Goal: Transaction & Acquisition: Book appointment/travel/reservation

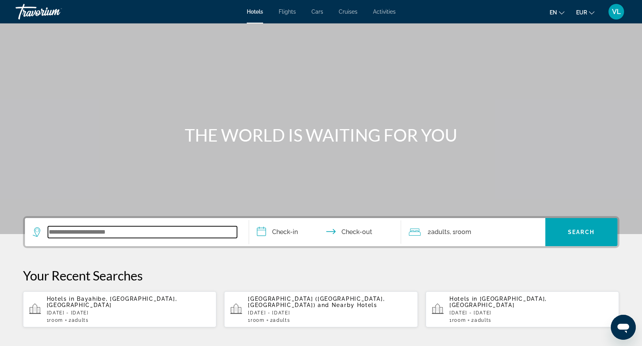
click at [126, 235] on input "Search widget" at bounding box center [142, 232] width 189 height 12
click at [104, 236] on input "Search widget" at bounding box center [142, 232] width 189 height 12
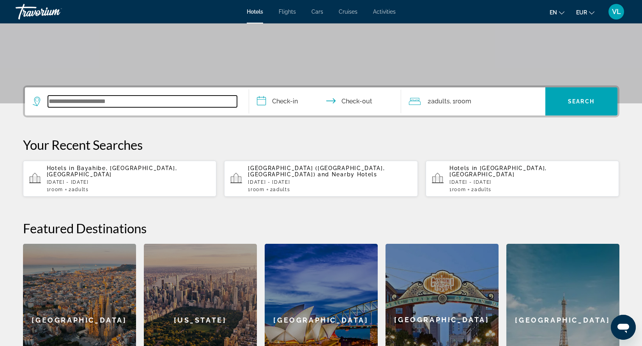
click at [75, 100] on input "Search widget" at bounding box center [142, 102] width 189 height 12
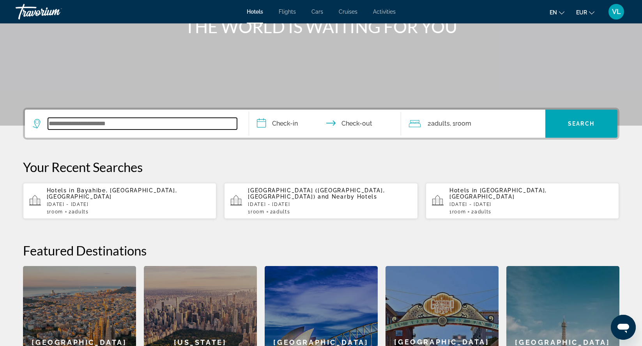
scroll to position [16, 0]
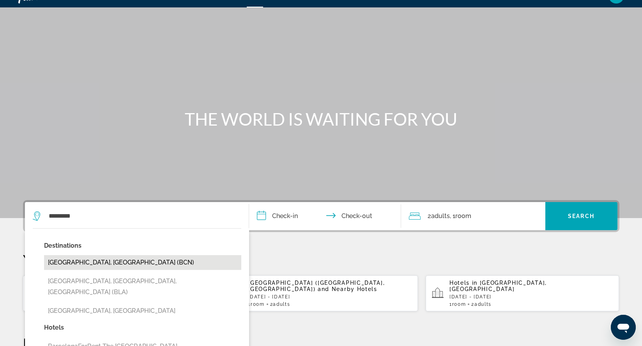
click at [77, 259] on button "[GEOGRAPHIC_DATA], [GEOGRAPHIC_DATA] (BCN)" at bounding box center [142, 262] width 197 height 15
type input "**********"
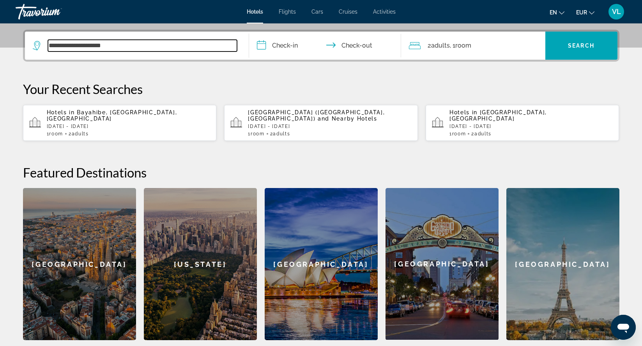
scroll to position [191, 0]
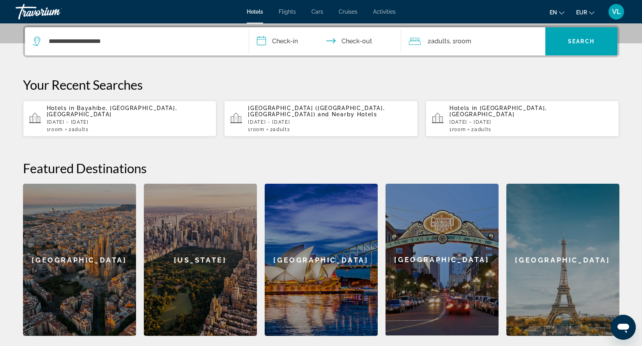
click at [280, 42] on input "**********" at bounding box center [326, 42] width 155 height 30
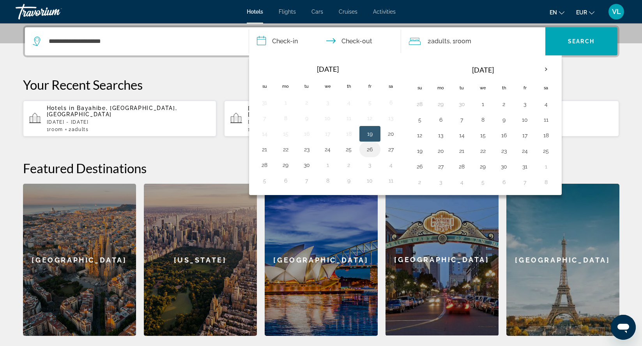
click at [368, 150] on button "26" at bounding box center [370, 149] width 12 height 11
click at [269, 166] on button "28" at bounding box center [264, 164] width 12 height 11
type input "**********"
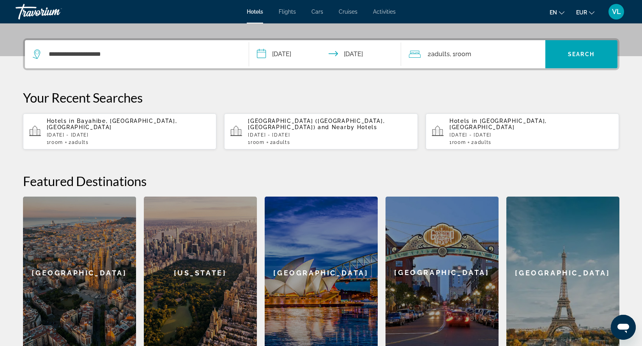
scroll to position [178, 0]
click at [586, 60] on span "Search widget" at bounding box center [581, 54] width 72 height 19
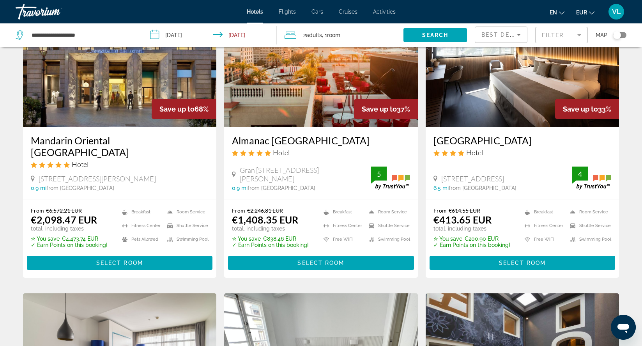
scroll to position [73, 0]
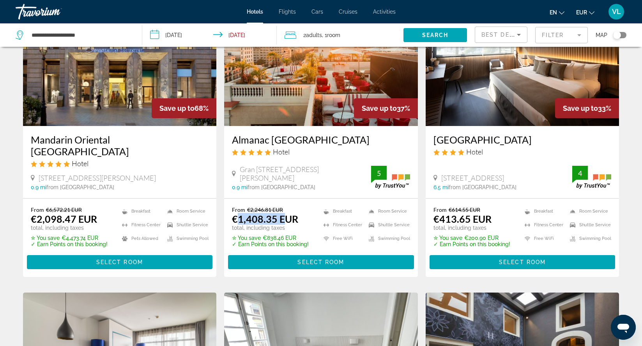
drag, startPoint x: 236, startPoint y: 217, endPoint x: 282, endPoint y: 218, distance: 45.6
click at [282, 217] on ins "€1,408.35 EUR" at bounding box center [265, 219] width 66 height 12
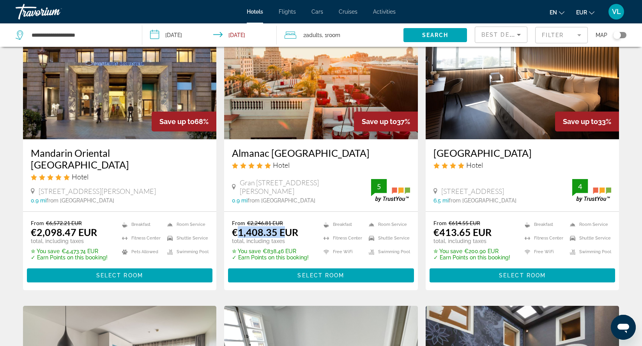
scroll to position [58, 0]
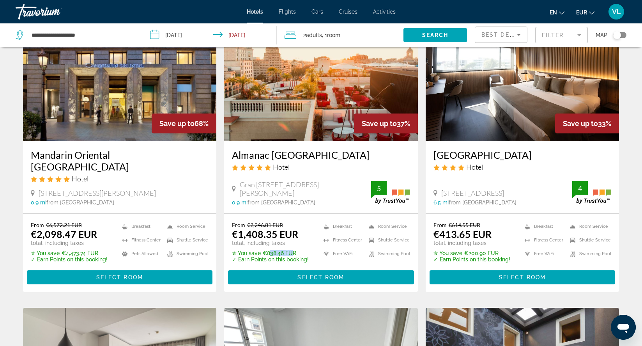
drag, startPoint x: 265, startPoint y: 248, endPoint x: 290, endPoint y: 247, distance: 25.0
click at [290, 250] on p "✮ You save €838.46 EUR" at bounding box center [270, 253] width 77 height 6
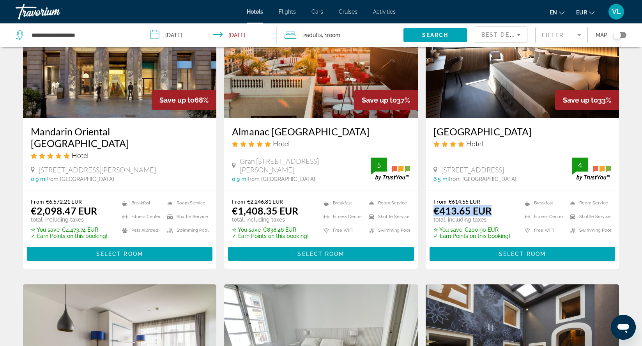
drag, startPoint x: 436, startPoint y: 207, endPoint x: 488, endPoint y: 207, distance: 51.8
click at [488, 207] on ins "€413.65 EUR" at bounding box center [462, 211] width 58 height 12
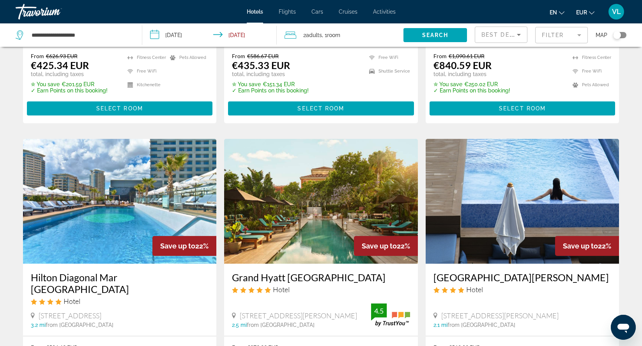
scroll to position [512, 0]
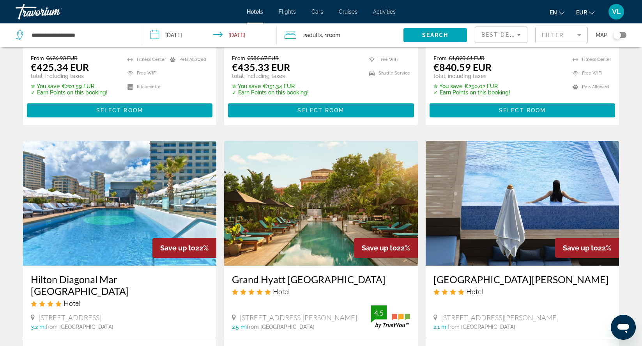
click at [615, 11] on span "VL" at bounding box center [616, 12] width 9 height 8
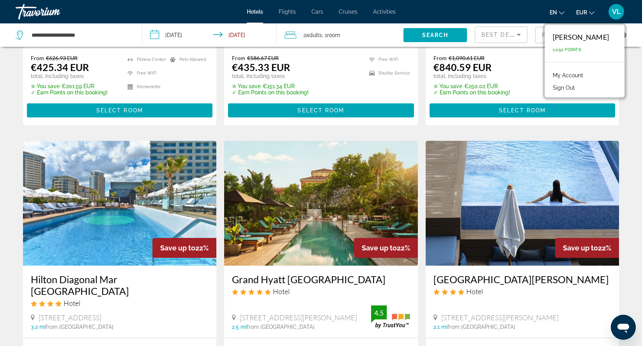
click at [577, 76] on link "My Account" at bounding box center [568, 75] width 38 height 10
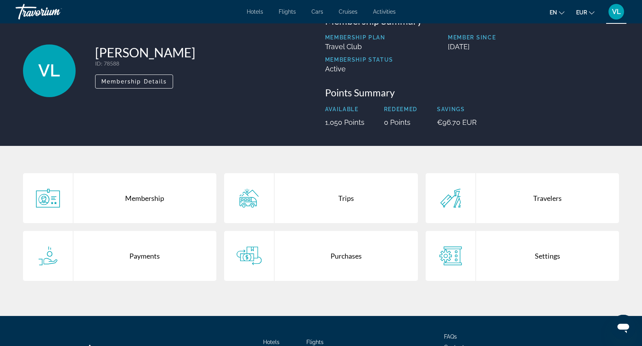
scroll to position [29, 0]
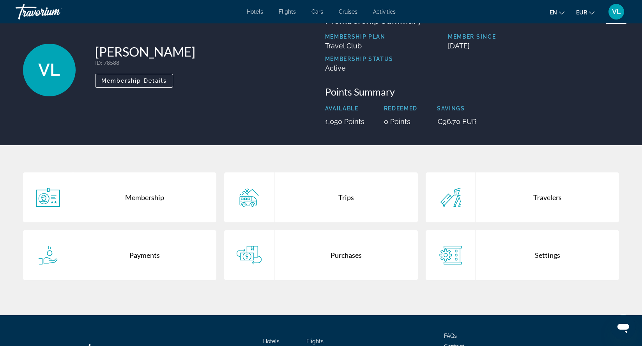
drag, startPoint x: 442, startPoint y: 121, endPoint x: 495, endPoint y: 121, distance: 53.4
click at [495, 121] on div "Available 1,050 Points Redeemed 0 Points Savings €96.70 EUR" at bounding box center [472, 115] width 294 height 20
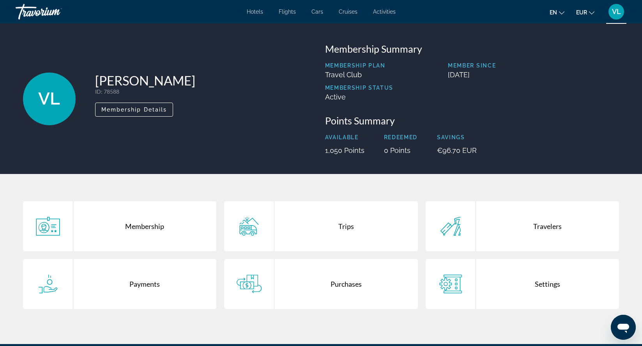
scroll to position [0, 0]
click at [445, 150] on p "€96.70 EUR" at bounding box center [457, 150] width 40 height 8
drag, startPoint x: 435, startPoint y: 148, endPoint x: 480, endPoint y: 148, distance: 44.8
click at [480, 148] on div "Available 1,050 Points Redeemed 0 Points Savings €96.70 EUR" at bounding box center [472, 144] width 294 height 20
click at [480, 149] on div "Available 1,050 Points Redeemed 0 Points Savings €96.70 EUR" at bounding box center [472, 144] width 294 height 20
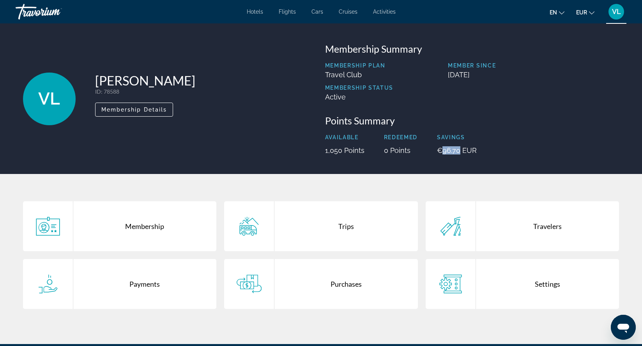
drag, startPoint x: 432, startPoint y: 148, endPoint x: 457, endPoint y: 149, distance: 25.0
click at [457, 149] on div "Available 1,050 Points Redeemed 0 Points Savings €96.70 EUR" at bounding box center [472, 144] width 294 height 20
click at [457, 149] on p "€96.70 EUR" at bounding box center [457, 150] width 40 height 8
drag, startPoint x: 440, startPoint y: 150, endPoint x: 486, endPoint y: 149, distance: 46.0
click at [486, 149] on div "Available 1,050 Points Redeemed 0 Points Savings €96.70 EUR" at bounding box center [472, 144] width 294 height 20
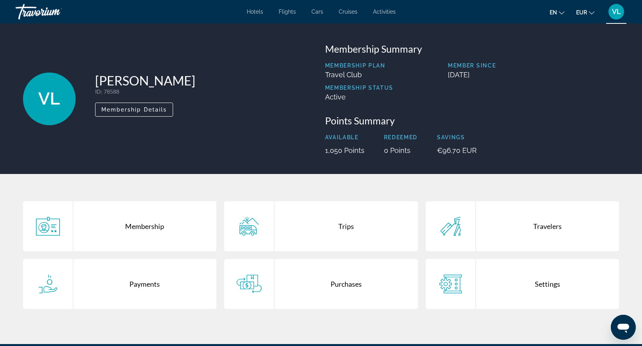
drag, startPoint x: 324, startPoint y: 150, endPoint x: 372, endPoint y: 151, distance: 48.0
click at [372, 151] on div "Membership Summary Membership Plan Travel Club Member Since [DATE] Membership S…" at bounding box center [472, 98] width 302 height 111
click at [357, 153] on p "1,050 Points" at bounding box center [344, 150] width 39 height 8
drag, startPoint x: 322, startPoint y: 151, endPoint x: 344, endPoint y: 151, distance: 22.6
click at [344, 151] on div "Membership Summary Membership Plan Travel Club Member Since [DATE] Membership S…" at bounding box center [472, 98] width 302 height 111
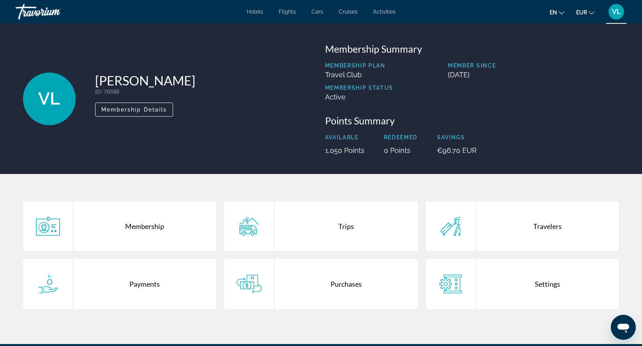
click at [351, 150] on p "1,050 Points" at bounding box center [344, 150] width 39 height 8
click at [317, 13] on span "Cars" at bounding box center [317, 12] width 12 height 6
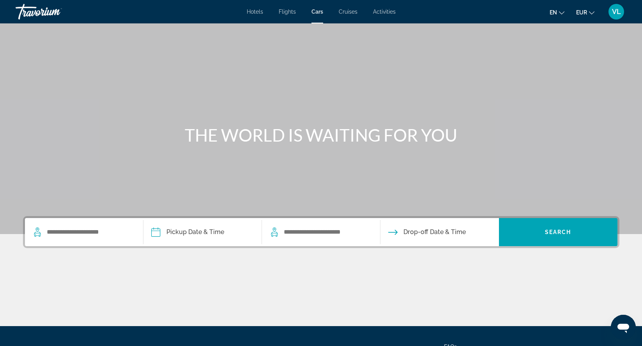
click at [349, 12] on span "Cruises" at bounding box center [348, 12] width 19 height 6
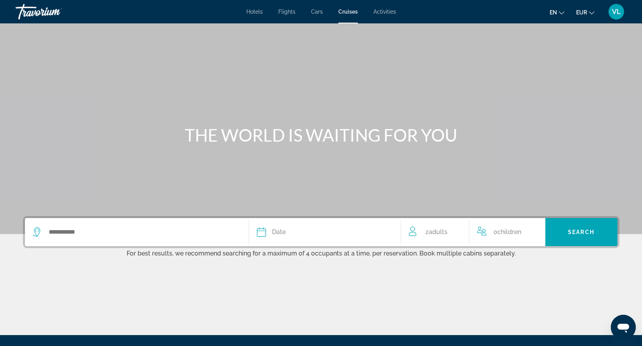
click at [255, 15] on div "Hotels Flights Cars Cruises Activities Hotels Flights Cars Cruises Activities e…" at bounding box center [321, 12] width 642 height 20
click at [255, 14] on span "Hotels" at bounding box center [254, 12] width 16 height 6
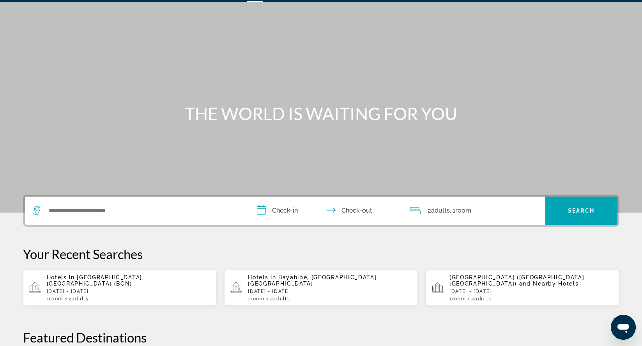
scroll to position [21, 0]
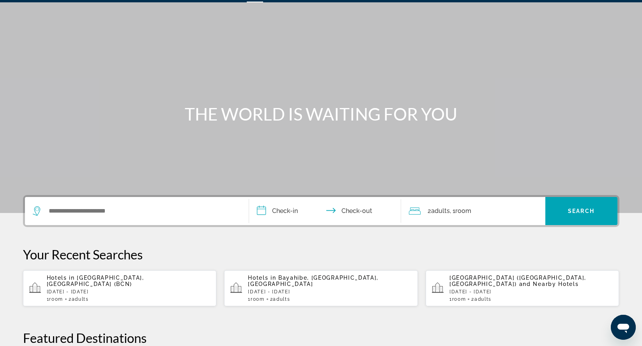
click at [455, 216] on div "2 Adult Adults , 1 Room rooms" at bounding box center [477, 211] width 136 height 28
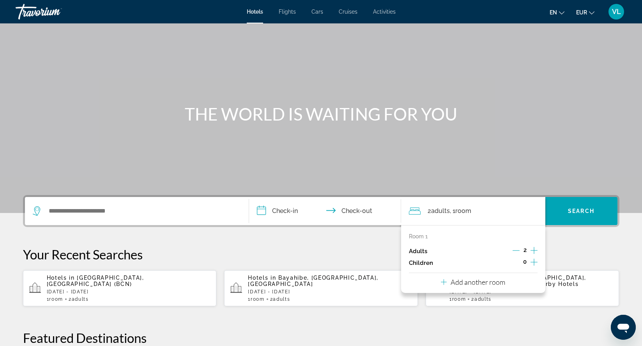
scroll to position [191, 0]
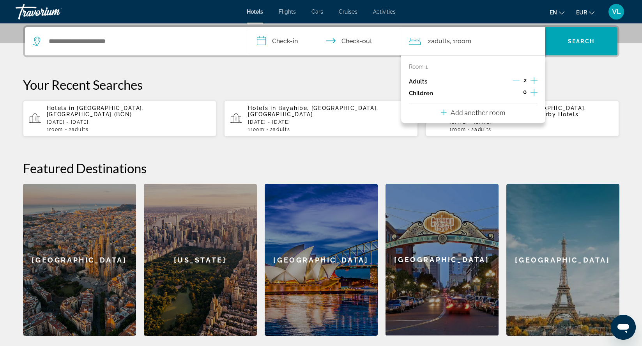
click at [536, 81] on icon "Increment adults" at bounding box center [534, 80] width 7 height 9
click at [448, 46] on span "3 Adult Adults" at bounding box center [439, 41] width 22 height 11
click at [469, 109] on button "Add another room" at bounding box center [473, 111] width 64 height 16
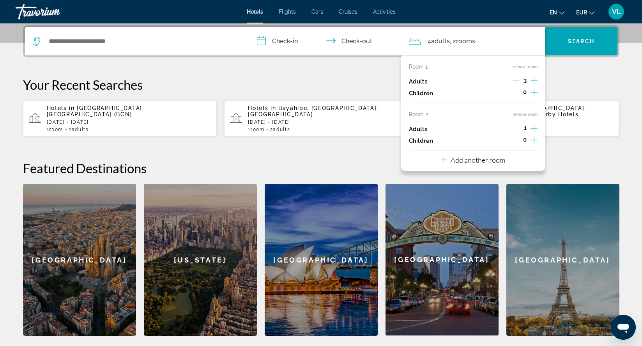
click at [467, 160] on div "Add another room" at bounding box center [473, 159] width 64 height 9
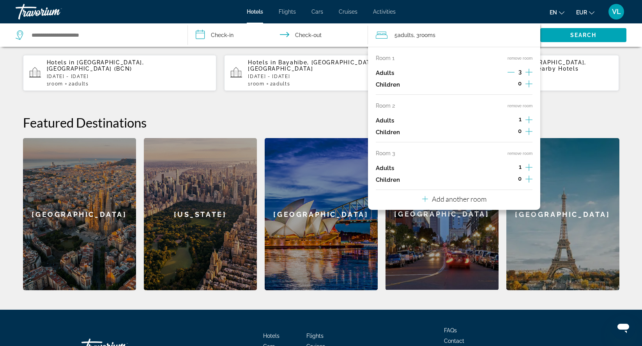
click at [461, 203] on p "Add another room" at bounding box center [459, 199] width 55 height 9
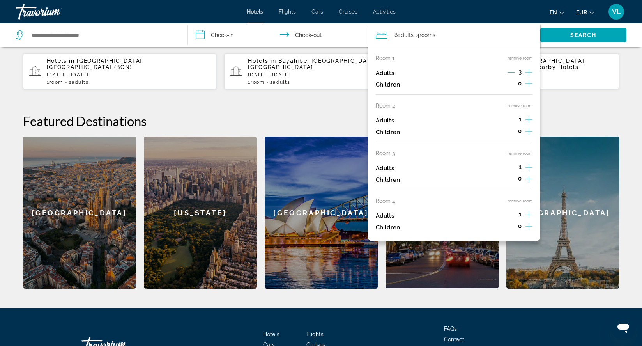
scroll to position [234, 0]
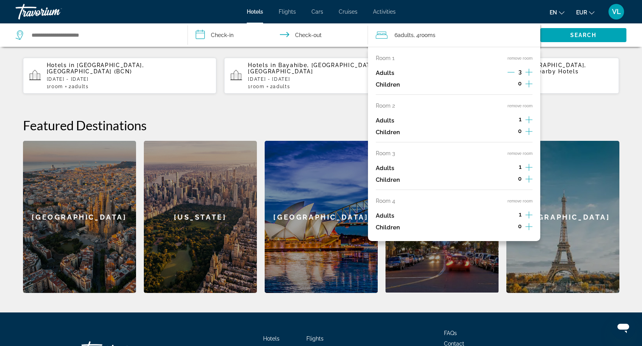
click at [330, 114] on div "**********" at bounding box center [321, 137] width 628 height 310
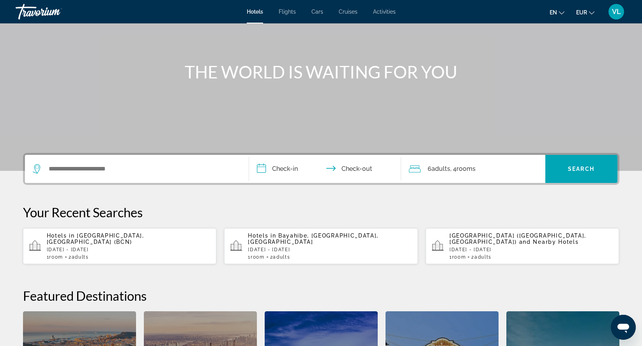
scroll to position [60, 0]
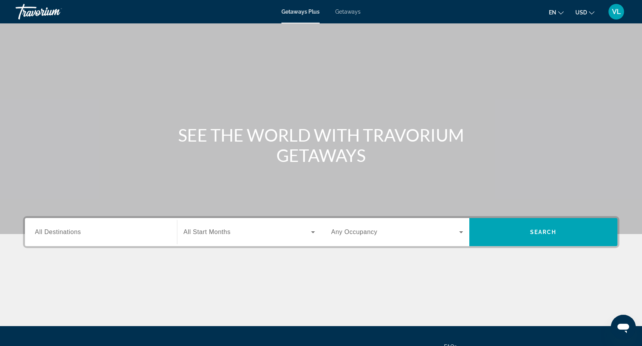
click at [351, 12] on span "Getaways" at bounding box center [347, 12] width 25 height 6
click at [78, 232] on span "All Destinations" at bounding box center [58, 231] width 46 height 7
click at [78, 232] on input "Destination All Destinations" at bounding box center [101, 232] width 132 height 9
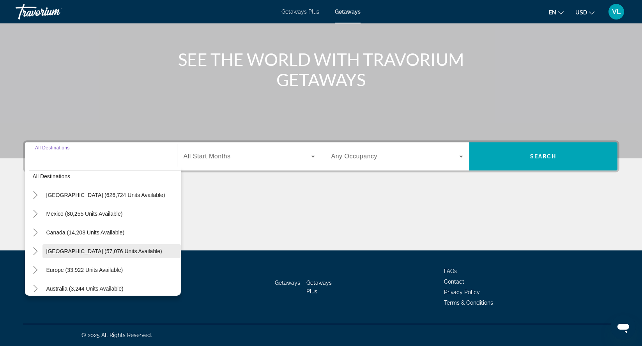
scroll to position [15, 0]
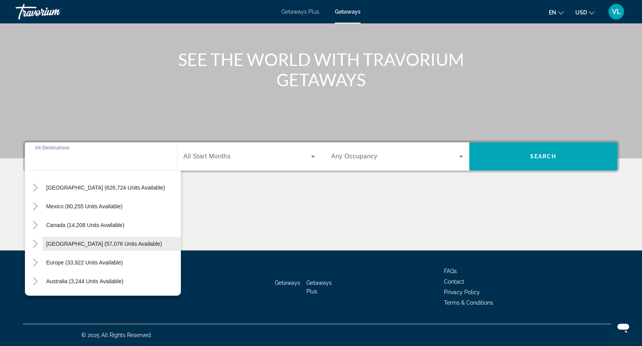
click at [67, 244] on span "[GEOGRAPHIC_DATA] (57,076 units available)" at bounding box center [104, 244] width 116 height 6
type input "**********"
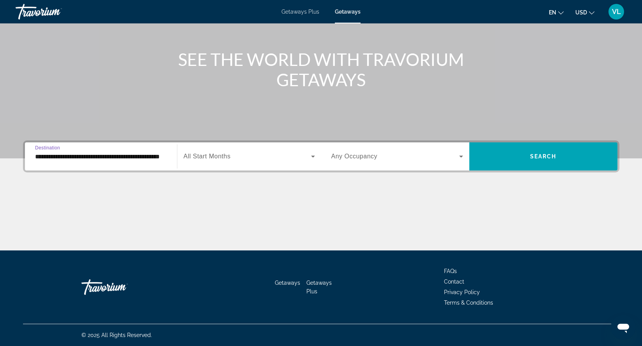
click at [224, 159] on span "All Start Months" at bounding box center [207, 156] width 47 height 7
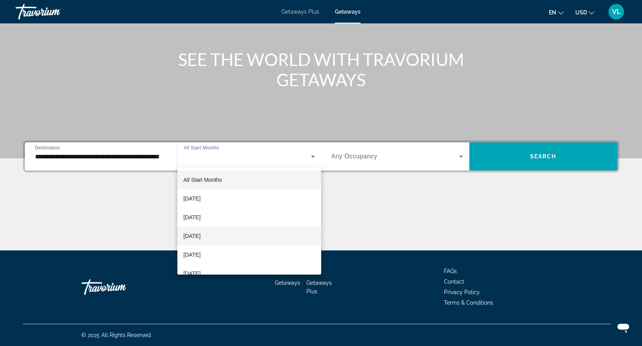
scroll to position [19, 0]
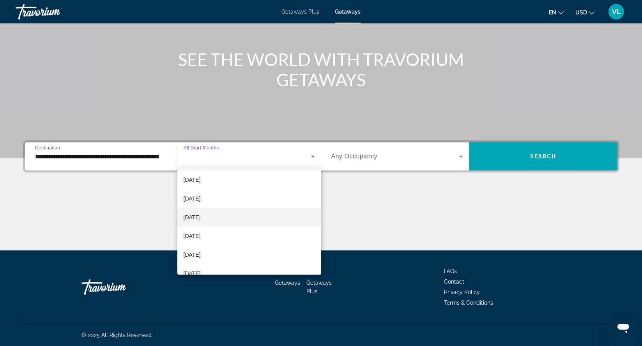
click at [201, 219] on span "November 2025" at bounding box center [192, 216] width 17 height 9
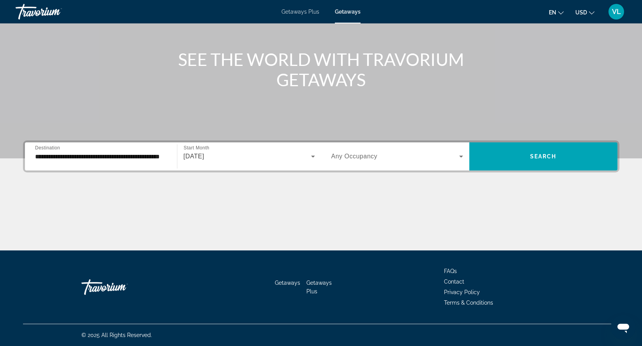
click at [367, 155] on span "Any Occupancy" at bounding box center [354, 156] width 46 height 7
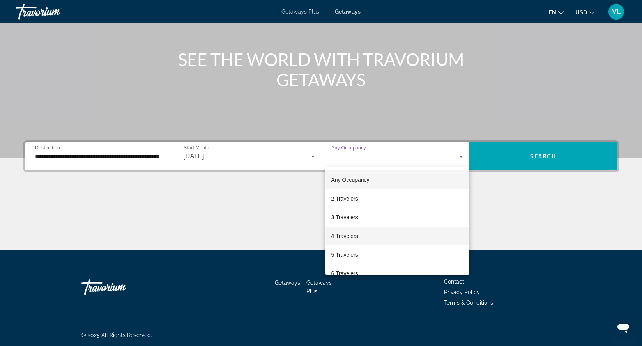
click at [360, 232] on mat-option "4 Travelers" at bounding box center [397, 235] width 144 height 19
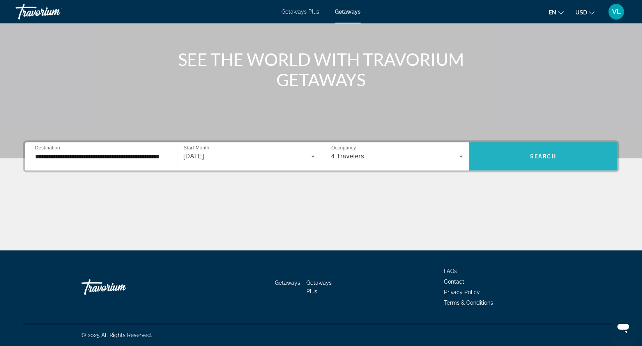
click at [525, 157] on span "Search widget" at bounding box center [543, 156] width 148 height 19
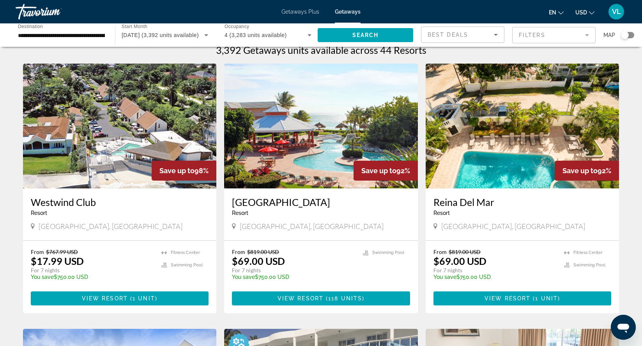
scroll to position [3, 0]
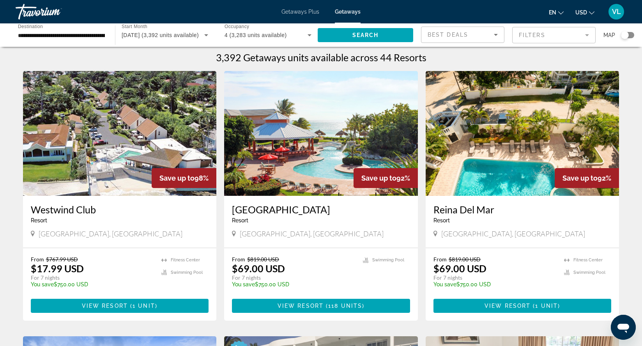
click at [304, 142] on img "Main content" at bounding box center [321, 133] width 194 height 125
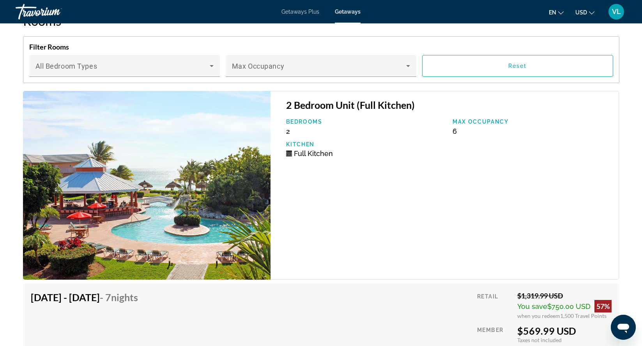
scroll to position [1257, 0]
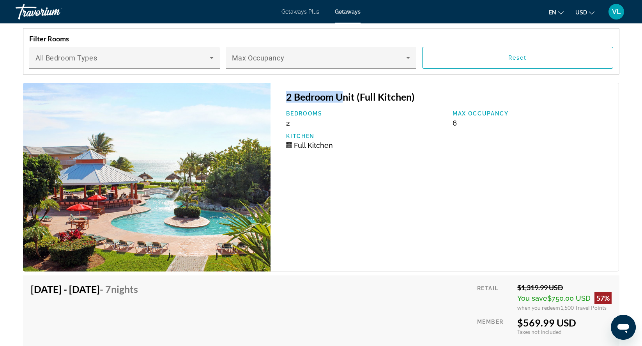
drag, startPoint x: 286, startPoint y: 106, endPoint x: 342, endPoint y: 106, distance: 56.1
click at [342, 103] on h3 "2 Bedroom Unit (Full Kitchen)" at bounding box center [448, 97] width 325 height 12
click at [347, 111] on div "2 Bedroom Unit (Full Kitchen) Bedrooms 2 Max Occupancy 6 Kitchen Full Kitchen" at bounding box center [445, 177] width 349 height 189
drag, startPoint x: 286, startPoint y: 105, endPoint x: 354, endPoint y: 106, distance: 68.6
click at [354, 106] on div "2 Bedroom Unit (Full Kitchen) Bedrooms 2 Max Occupancy 6 Kitchen Full Kitchen" at bounding box center [445, 177] width 349 height 189
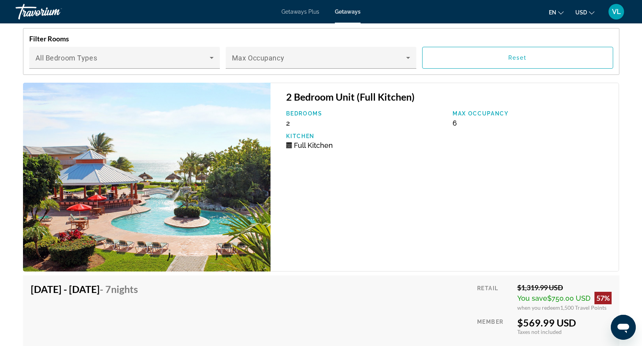
click at [365, 103] on h3 "2 Bedroom Unit (Full Kitchen)" at bounding box center [448, 97] width 325 height 12
drag, startPoint x: 361, startPoint y: 106, endPoint x: 414, endPoint y: 106, distance: 52.6
click at [414, 103] on h3 "2 Bedroom Unit (Full Kitchen)" at bounding box center [448, 97] width 325 height 12
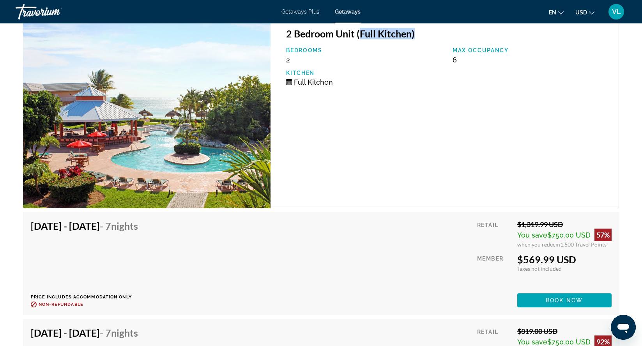
scroll to position [1321, 0]
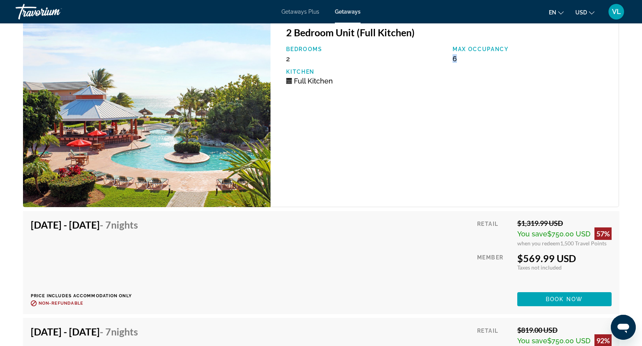
drag, startPoint x: 453, startPoint y: 69, endPoint x: 462, endPoint y: 69, distance: 9.8
click at [462, 63] on div "Max Occupancy 6" at bounding box center [532, 54] width 166 height 17
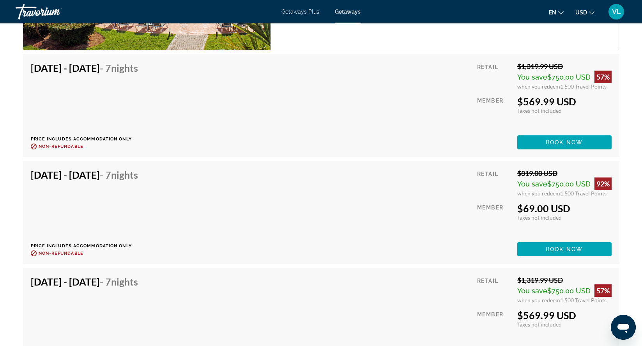
scroll to position [1479, 0]
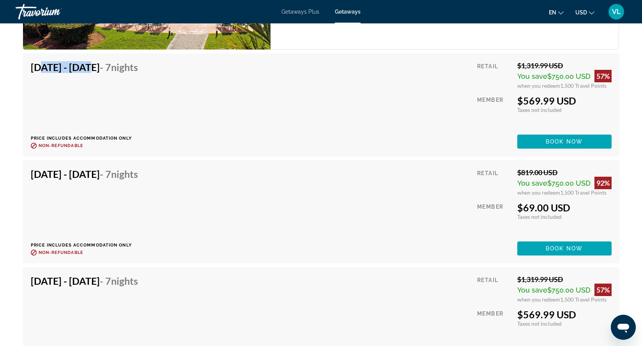
drag, startPoint x: 37, startPoint y: 74, endPoint x: 85, endPoint y: 74, distance: 47.9
click at [85, 73] on h4 "Nov 1, 2025 - Nov 8, 2025 - 7 Nights" at bounding box center [84, 67] width 107 height 12
drag, startPoint x: 113, startPoint y: 75, endPoint x: 177, endPoint y: 76, distance: 63.2
click at [138, 73] on h4 "Nov 1, 2025 - Nov 8, 2025 - 7 Nights" at bounding box center [84, 67] width 107 height 12
drag, startPoint x: 520, startPoint y: 112, endPoint x: 572, endPoint y: 108, distance: 52.0
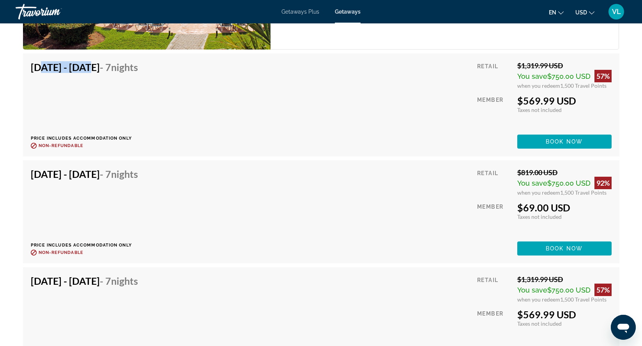
click at [572, 106] on div "$569.99 USD" at bounding box center [564, 101] width 94 height 12
click at [571, 89] on span "1,500 Travel Points" at bounding box center [583, 85] width 46 height 7
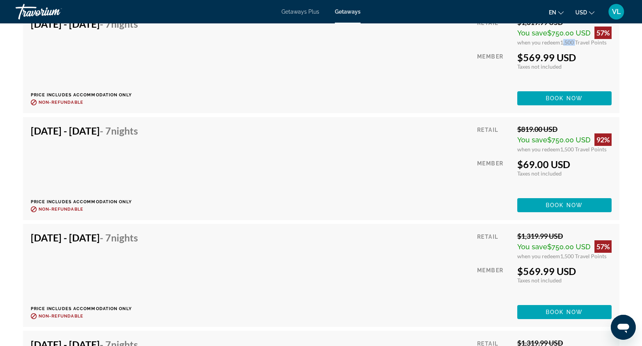
drag, startPoint x: 30, startPoint y: 140, endPoint x: 140, endPoint y: 142, distance: 109.2
click at [138, 136] on h4 "Nov 2, 2025 - Nov 9, 2025 - 7 Nights" at bounding box center [84, 131] width 107 height 12
drag, startPoint x: 524, startPoint y: 173, endPoint x: 566, endPoint y: 173, distance: 42.9
click at [566, 170] on div "$69.00 USD" at bounding box center [564, 164] width 94 height 12
click at [571, 152] on span "1,500 Travel Points" at bounding box center [583, 149] width 46 height 7
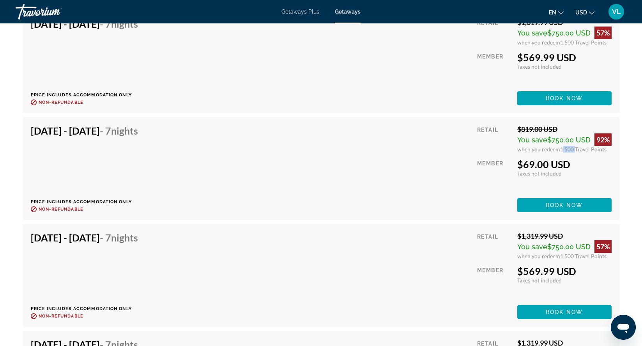
click at [571, 152] on span "1,500 Travel Points" at bounding box center [583, 149] width 46 height 7
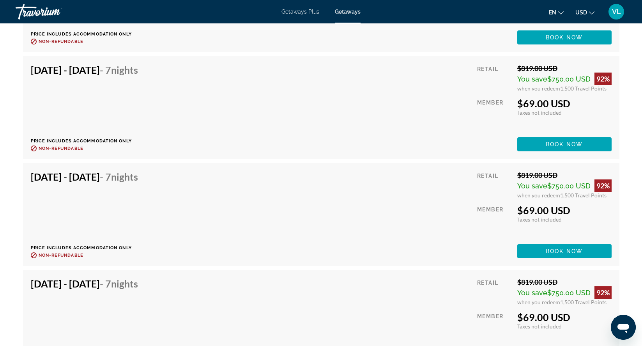
scroll to position [2135, 0]
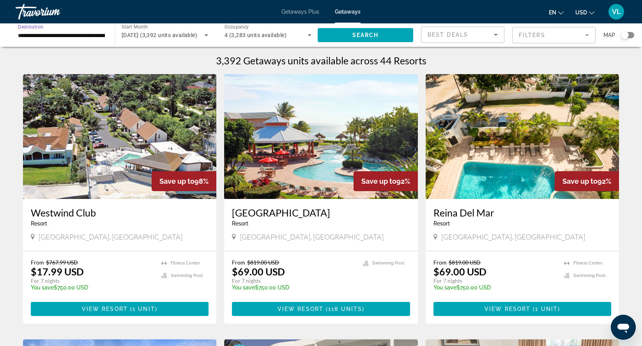
click at [87, 38] on input "**********" at bounding box center [61, 35] width 87 height 9
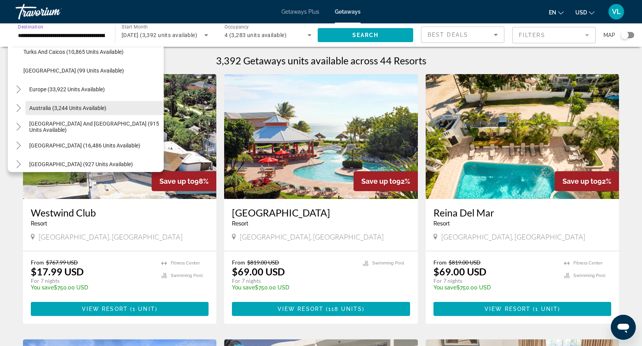
scroll to position [347, 0]
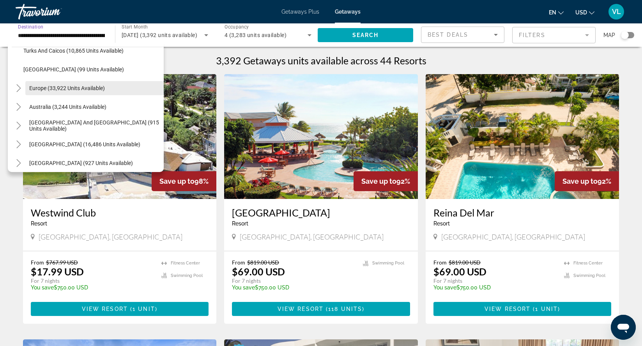
click at [62, 92] on span "Search widget" at bounding box center [94, 88] width 138 height 19
type input "**********"
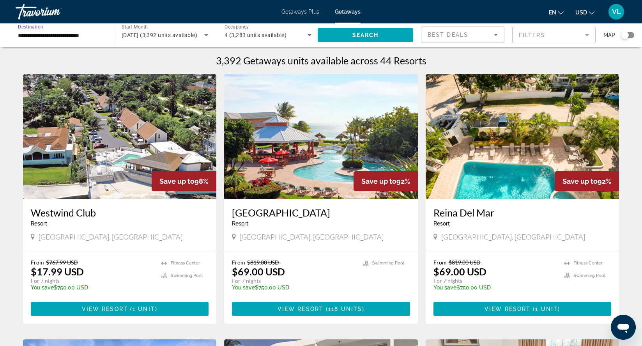
scroll to position [0, 0]
click at [176, 37] on span "November 2025 (3,392 units available)" at bounding box center [160, 35] width 76 height 6
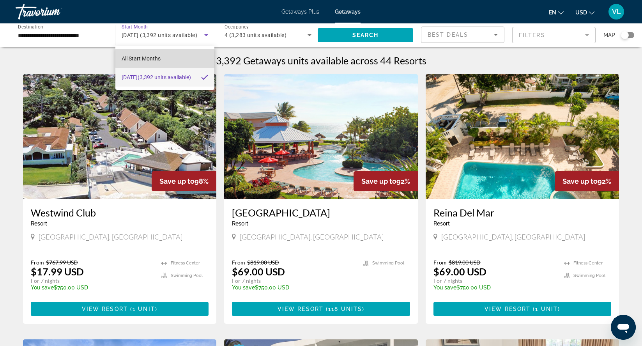
click at [168, 58] on mat-option "All Start Months" at bounding box center [164, 58] width 99 height 19
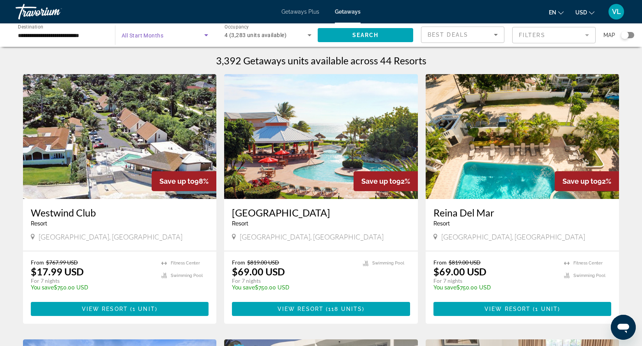
click at [177, 35] on span "Search widget" at bounding box center [163, 34] width 83 height 9
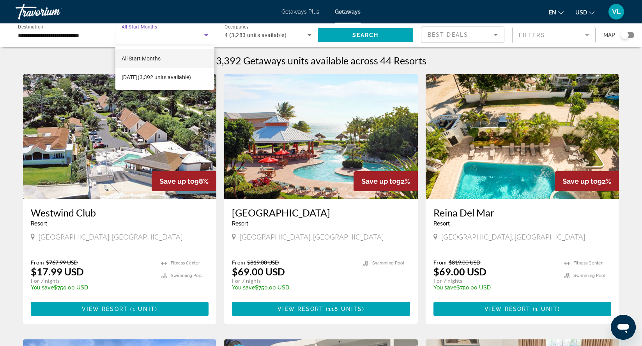
click at [364, 32] on div at bounding box center [321, 173] width 642 height 346
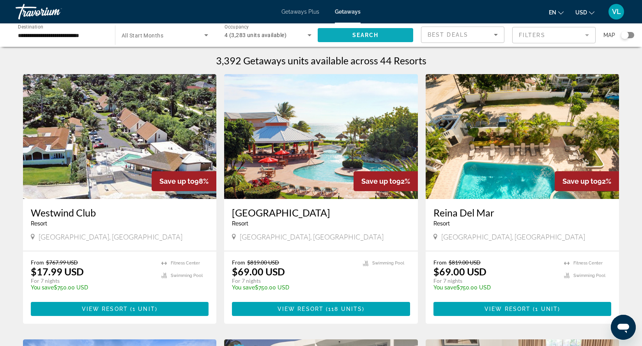
click at [364, 32] on span "Search widget" at bounding box center [366, 35] width 96 height 19
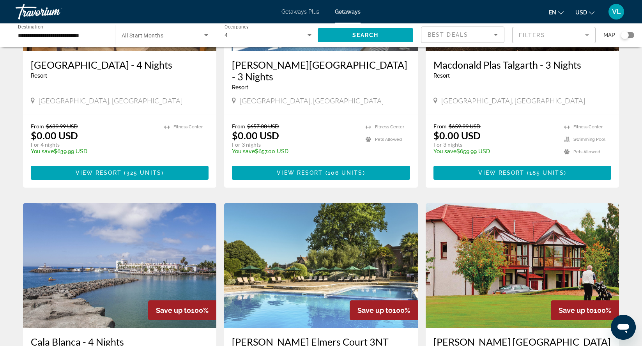
scroll to position [175, 0]
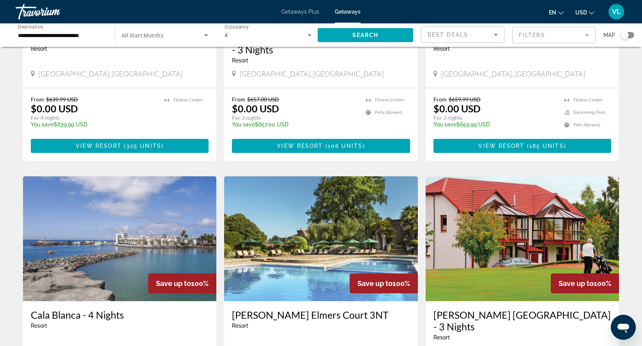
click at [292, 186] on img "Main content" at bounding box center [321, 238] width 194 height 125
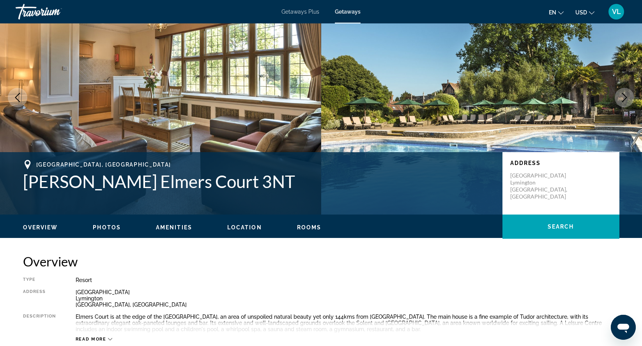
scroll to position [36, 0]
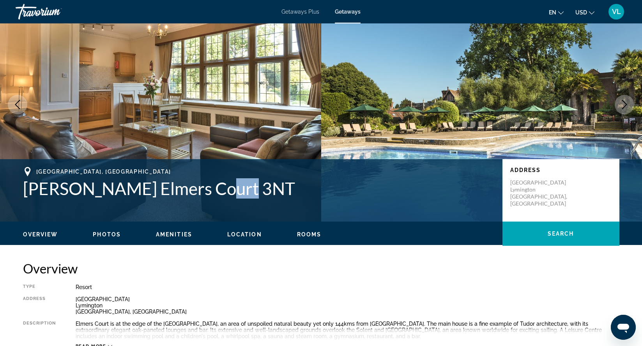
drag, startPoint x: 224, startPoint y: 188, endPoint x: 254, endPoint y: 188, distance: 30.0
click at [254, 188] on h1 "Macdonald Elmers Court 3NT" at bounding box center [259, 188] width 472 height 20
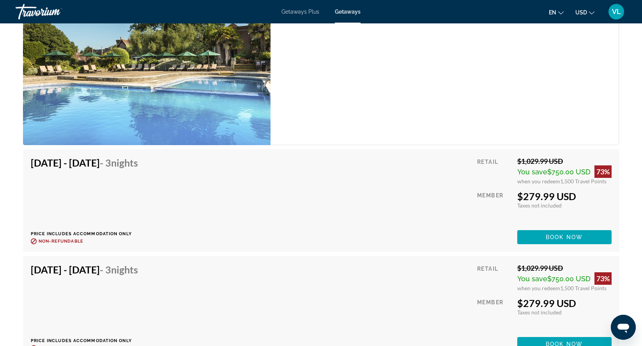
scroll to position [1465, 0]
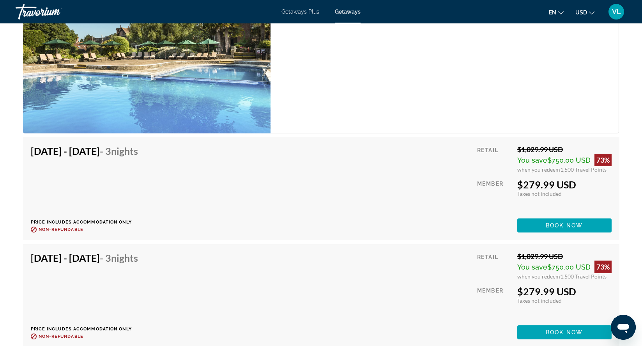
drag, startPoint x: 520, startPoint y: 183, endPoint x: 579, endPoint y: 183, distance: 58.5
click at [579, 183] on div "$279.99 USD" at bounding box center [564, 185] width 94 height 12
click at [570, 170] on span "1,500 Travel Points" at bounding box center [583, 169] width 46 height 7
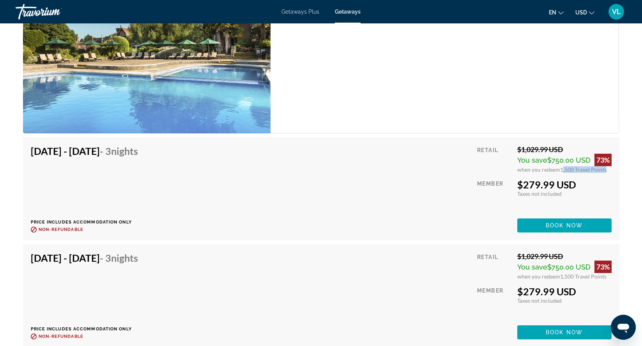
drag, startPoint x: 561, startPoint y: 170, endPoint x: 604, endPoint y: 170, distance: 43.3
click at [604, 170] on span "1,500 Travel Points" at bounding box center [583, 169] width 46 height 7
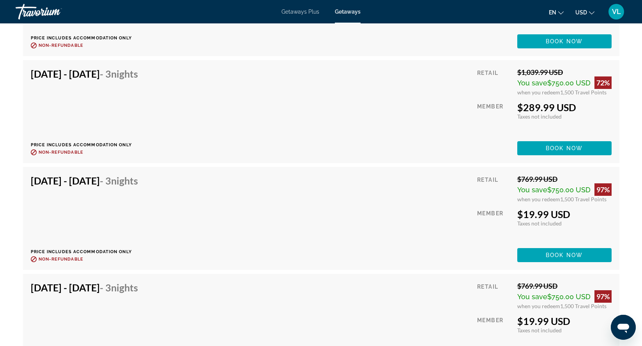
scroll to position [1766, 0]
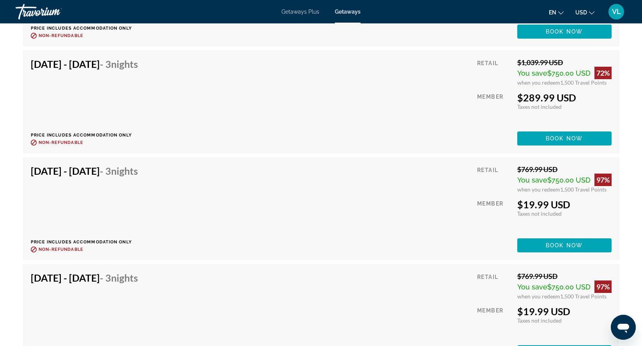
drag, startPoint x: 548, startPoint y: 207, endPoint x: 570, endPoint y: 207, distance: 21.8
click at [570, 207] on div "$19.99 USD" at bounding box center [564, 204] width 94 height 12
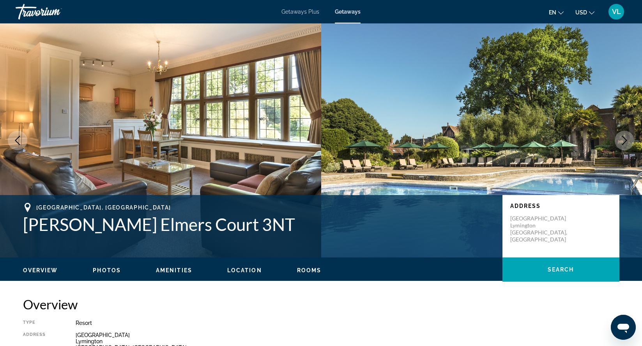
scroll to position [0, 0]
drag, startPoint x: 397, startPoint y: 5, endPoint x: 400, endPoint y: 104, distance: 99.8
click at [400, 104] on img "Main content" at bounding box center [481, 140] width 321 height 234
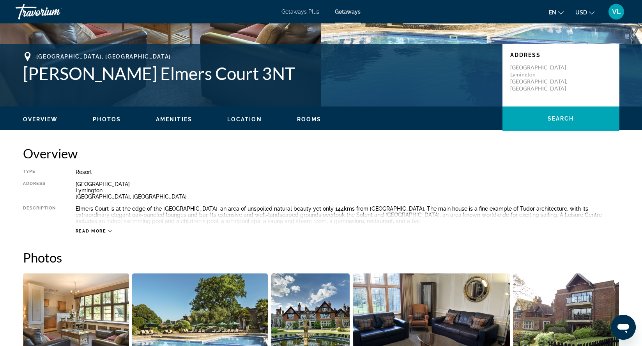
scroll to position [95, 0]
